Goal: Navigation & Orientation: Find specific page/section

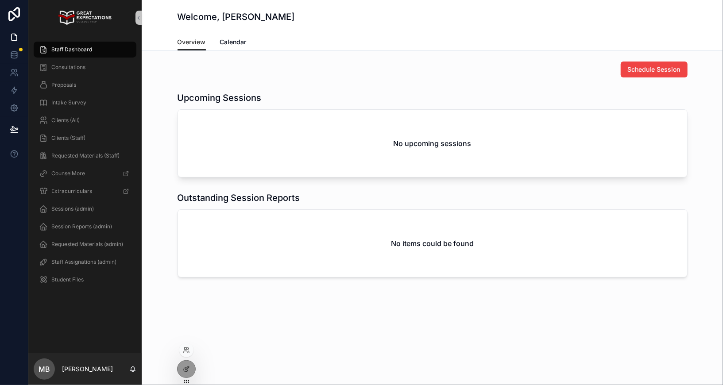
click at [183, 346] on div at bounding box center [186, 350] width 14 height 14
click at [185, 353] on icon at bounding box center [186, 350] width 7 height 7
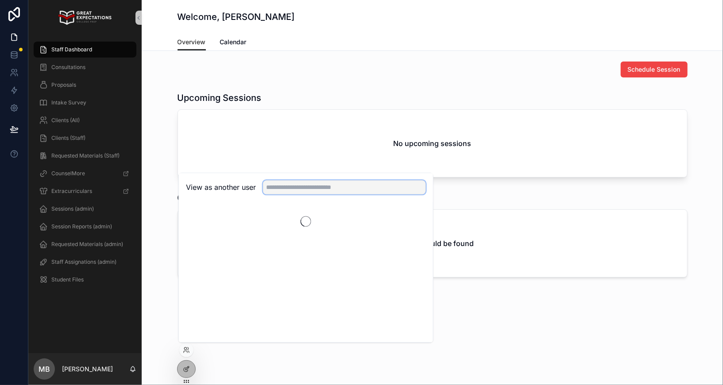
click at [304, 185] on input "text" at bounding box center [344, 187] width 163 height 14
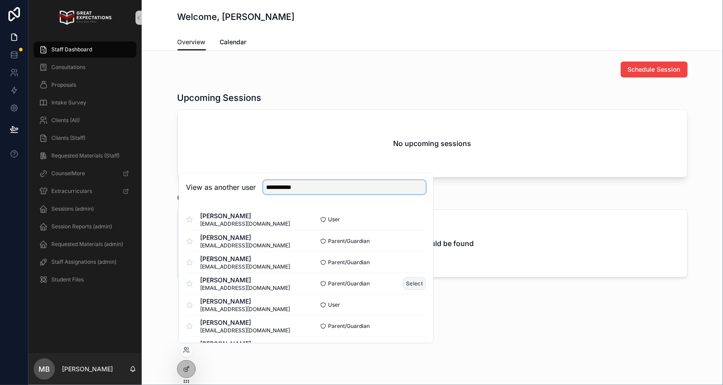
type input "**********"
click at [411, 282] on button "Select" at bounding box center [414, 283] width 23 height 13
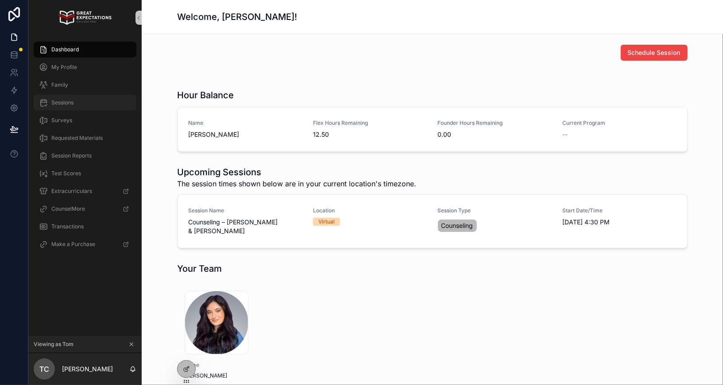
click at [69, 107] on div "Sessions" at bounding box center [85, 103] width 92 height 14
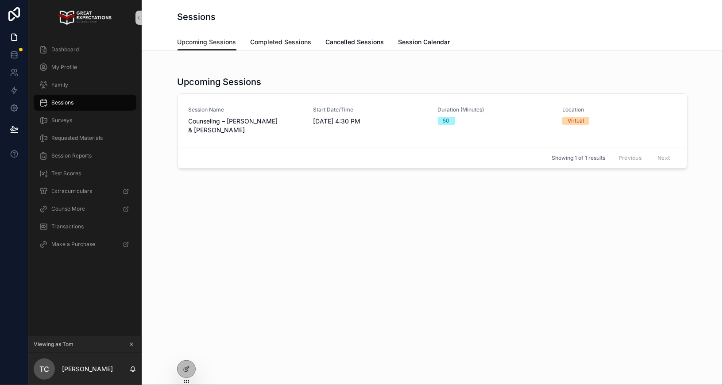
click at [264, 35] on link "Completed Sessions" at bounding box center [281, 43] width 61 height 18
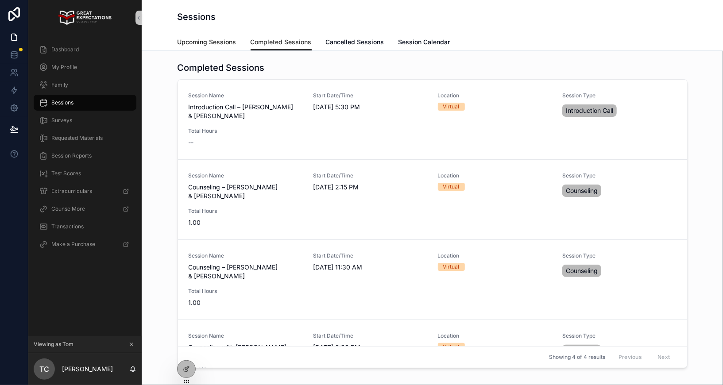
click at [219, 41] on span "Upcoming Sessions" at bounding box center [206, 42] width 59 height 9
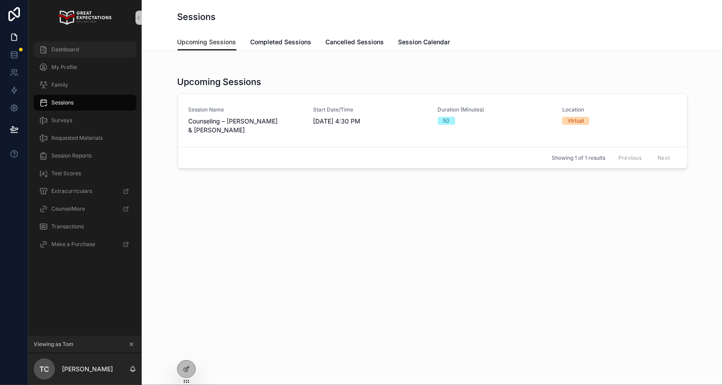
click at [72, 50] on span "Dashboard" at bounding box center [64, 49] width 27 height 7
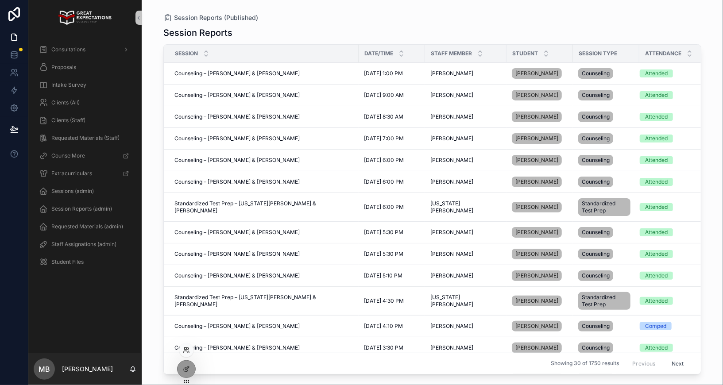
click at [185, 351] on icon at bounding box center [186, 350] width 7 height 7
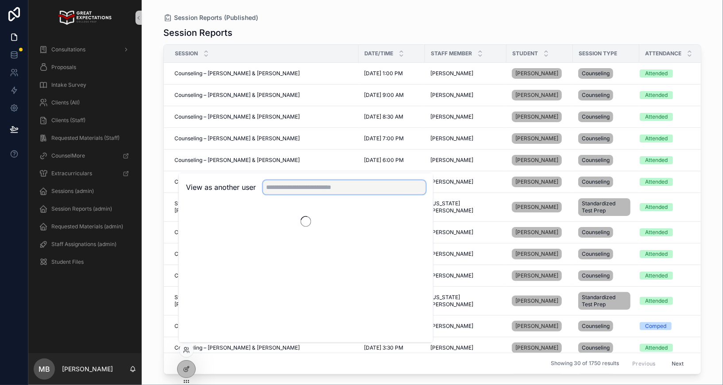
click at [293, 187] on input "text" at bounding box center [344, 187] width 163 height 14
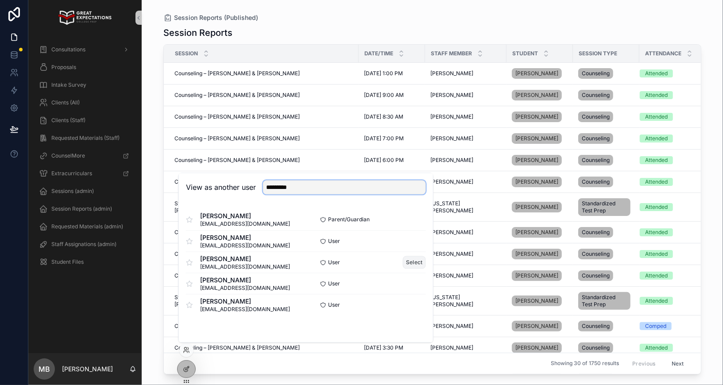
type input "*********"
click at [419, 264] on button "Select" at bounding box center [414, 262] width 23 height 13
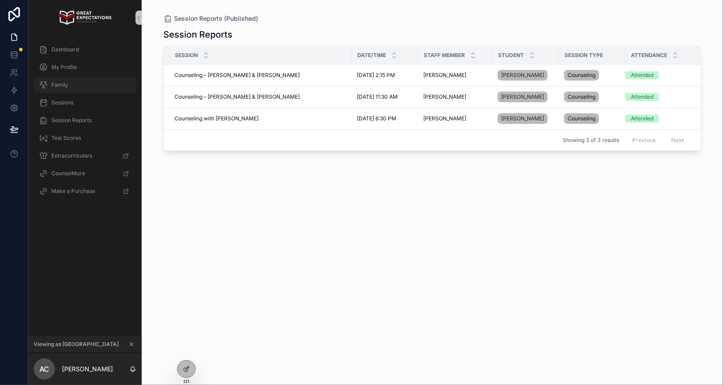
click at [96, 78] on div "Family" at bounding box center [85, 85] width 92 height 14
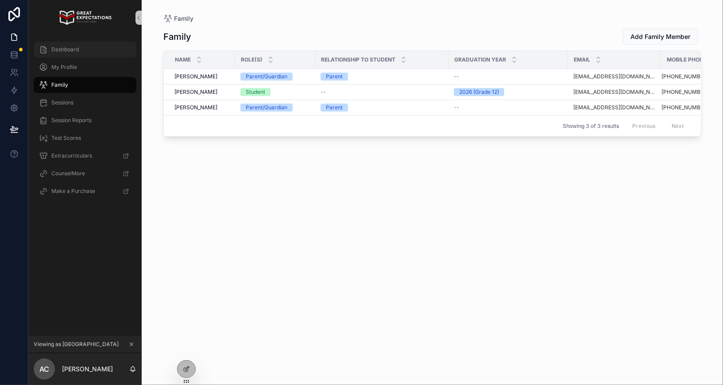
click at [86, 49] on div "Dashboard" at bounding box center [85, 49] width 92 height 14
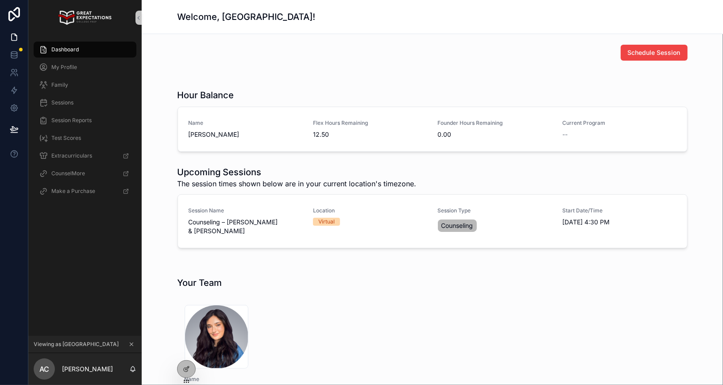
click at [158, 151] on div "Hour Balance Name [GEOGRAPHIC_DATA][PERSON_NAME] Flex Hours Remaining 12.50 Fou…" at bounding box center [432, 120] width 567 height 70
click at [72, 107] on div "Sessions" at bounding box center [85, 103] width 92 height 14
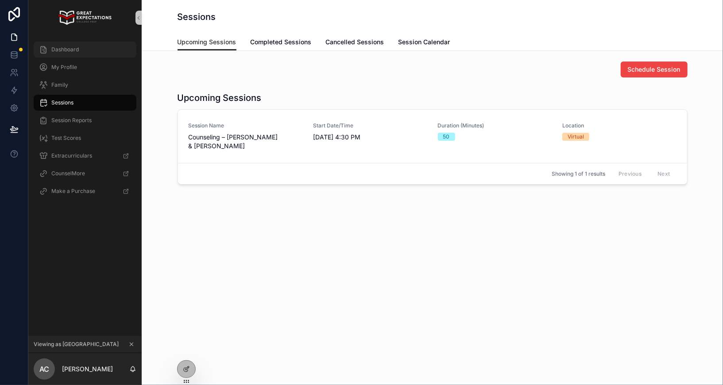
click at [81, 53] on div "Dashboard" at bounding box center [85, 49] width 92 height 14
